Goal: Check status

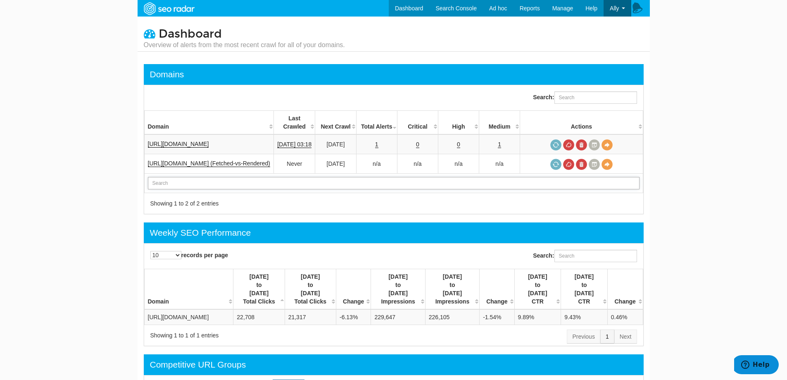
click at [185, 177] on input "text" at bounding box center [394, 183] width 492 height 12
type input "Filter by domain name"
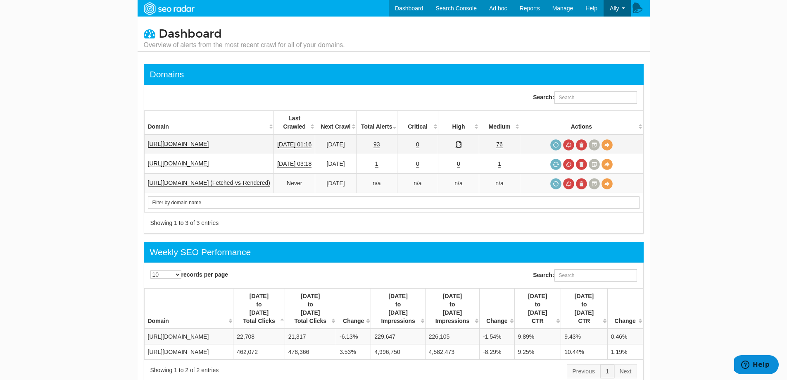
click at [462, 141] on link "17" at bounding box center [458, 144] width 7 height 7
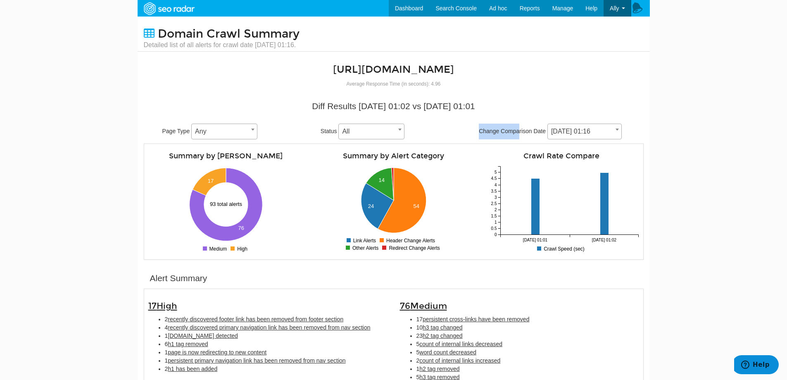
drag, startPoint x: 470, startPoint y: 131, endPoint x: 546, endPoint y: 135, distance: 76.9
click at [535, 133] on div "Page Type Any Any Status All Pending Viewed Resolved Not Pending Not Viewed Not…" at bounding box center [393, 132] width 487 height 16
click at [700, 136] on body "Dashboard Search Console Keyword Winners and Losers Page Winners and Losers Arc…" at bounding box center [393, 190] width 787 height 380
drag, startPoint x: 327, startPoint y: 215, endPoint x: 322, endPoint y: 216, distance: 5.0
drag, startPoint x: 322, startPoint y: 216, endPoint x: 82, endPoint y: 188, distance: 241.1
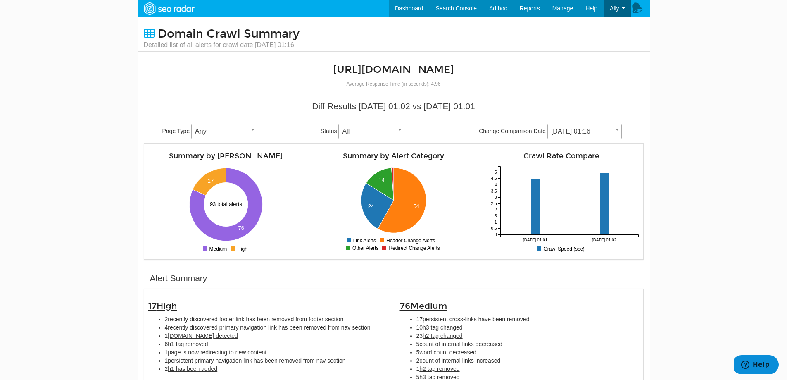
click at [62, 192] on body "Dashboard Search Console Keyword Winners and Losers Page Winners and Losers Arc…" at bounding box center [393, 190] width 787 height 380
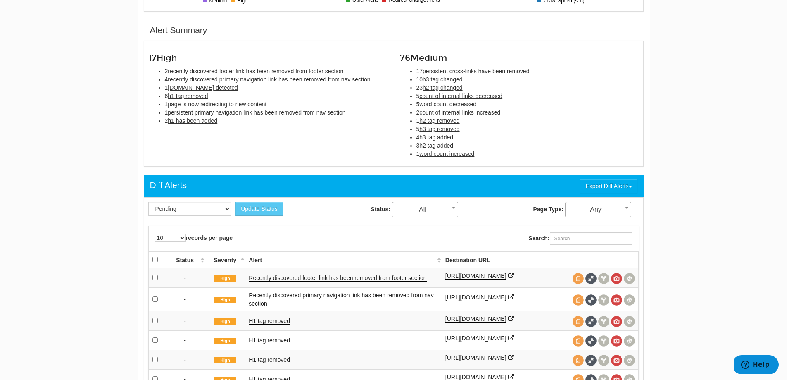
scroll to position [413, 0]
